Goal: Navigation & Orientation: Find specific page/section

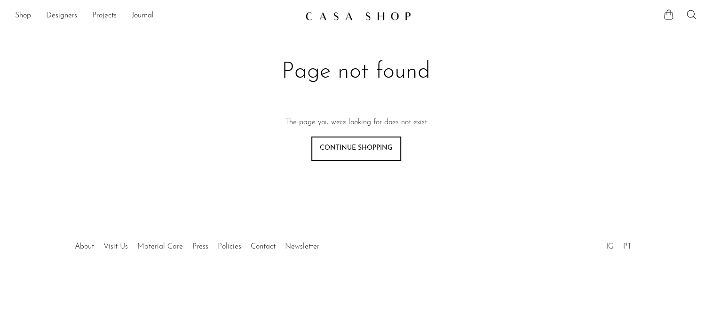
click at [371, 19] on img at bounding box center [358, 15] width 106 height 9
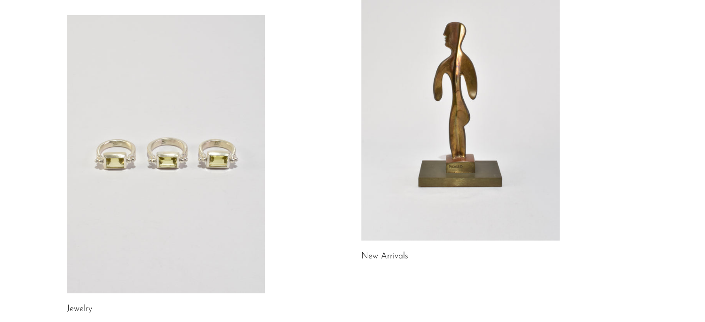
scroll to position [111, 0]
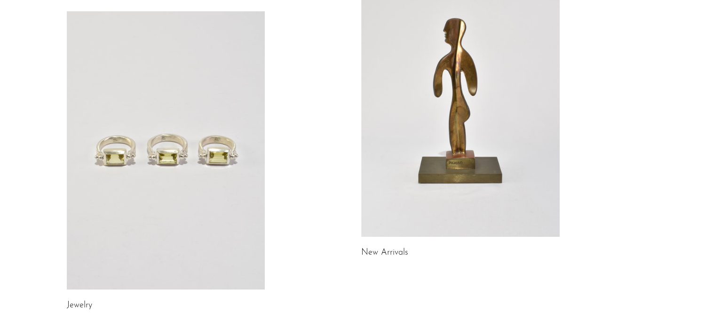
click at [470, 90] on link at bounding box center [460, 98] width 198 height 278
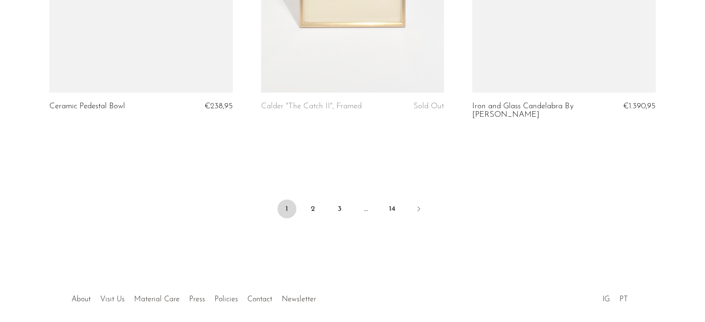
scroll to position [3568, 0]
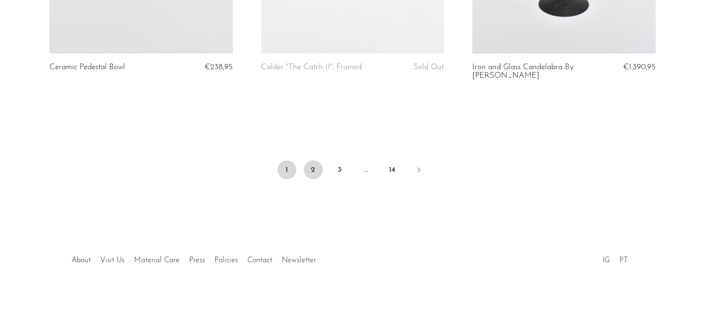
click at [311, 165] on link "2" at bounding box center [313, 169] width 19 height 19
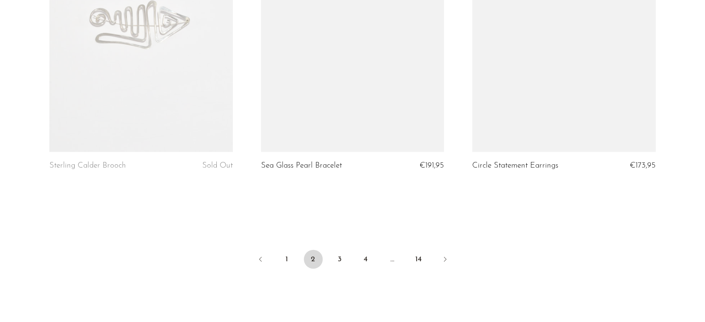
scroll to position [3585, 0]
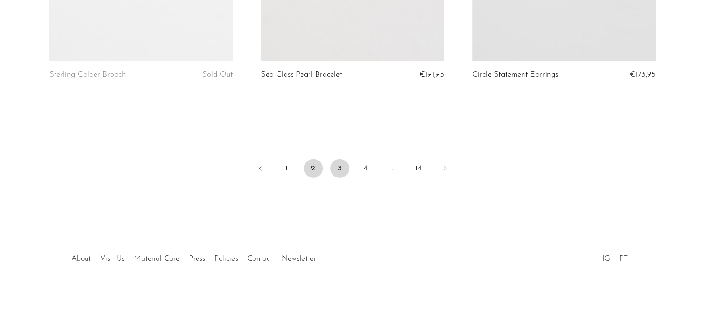
click at [342, 170] on link "3" at bounding box center [339, 168] width 19 height 19
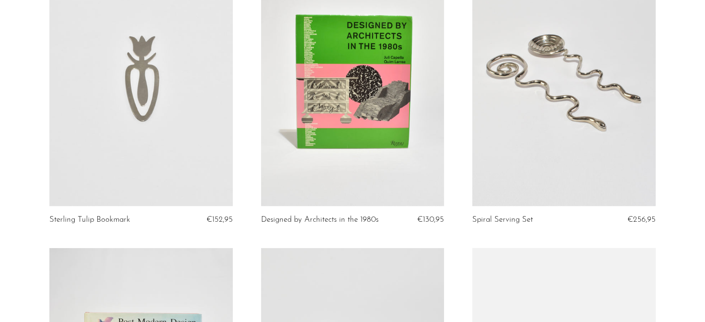
scroll to position [1647, 0]
